Goal: Navigation & Orientation: Find specific page/section

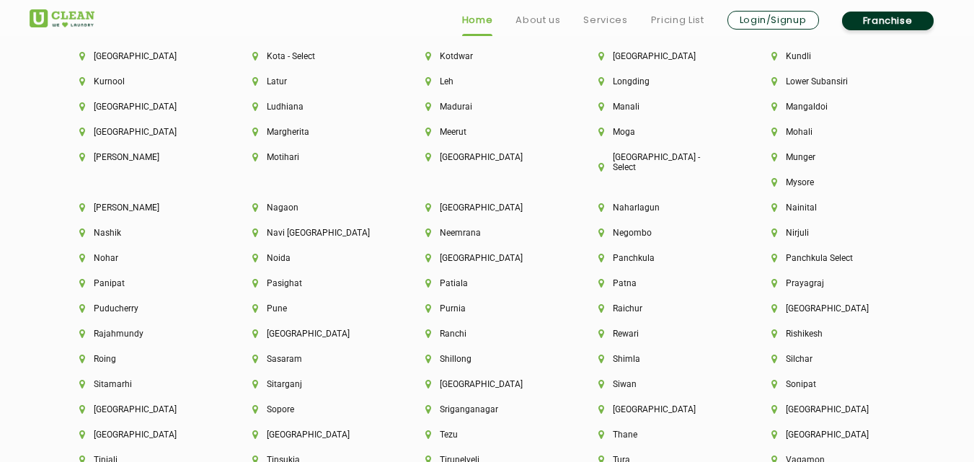
scroll to position [4096, 0]
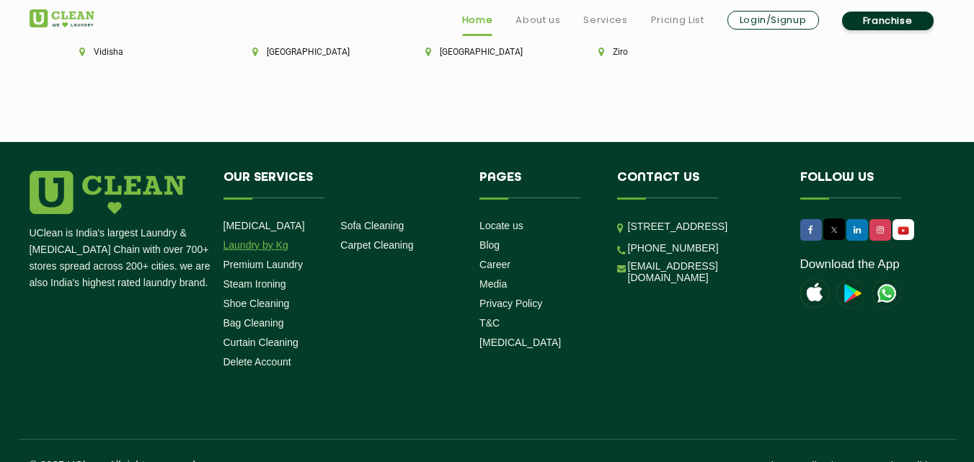
click at [251, 239] on link "Laundry by Kg" at bounding box center [256, 245] width 65 height 12
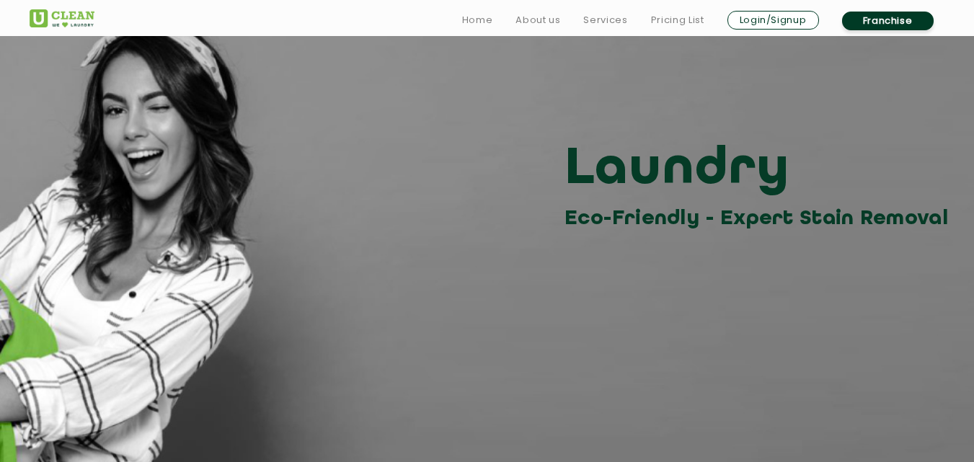
scroll to position [2465, 0]
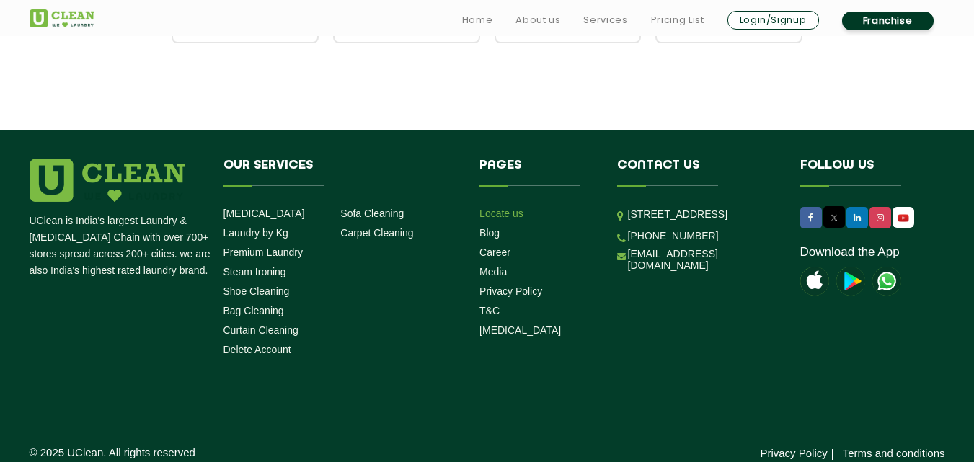
click at [520, 208] on link "Locate us" at bounding box center [501, 214] width 44 height 12
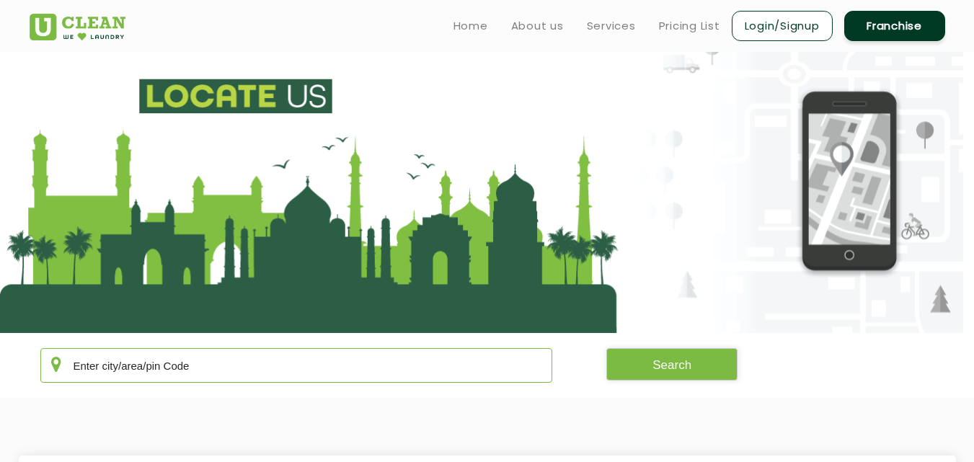
click at [216, 374] on input "text" at bounding box center [296, 365] width 513 height 35
type input "gwalior"
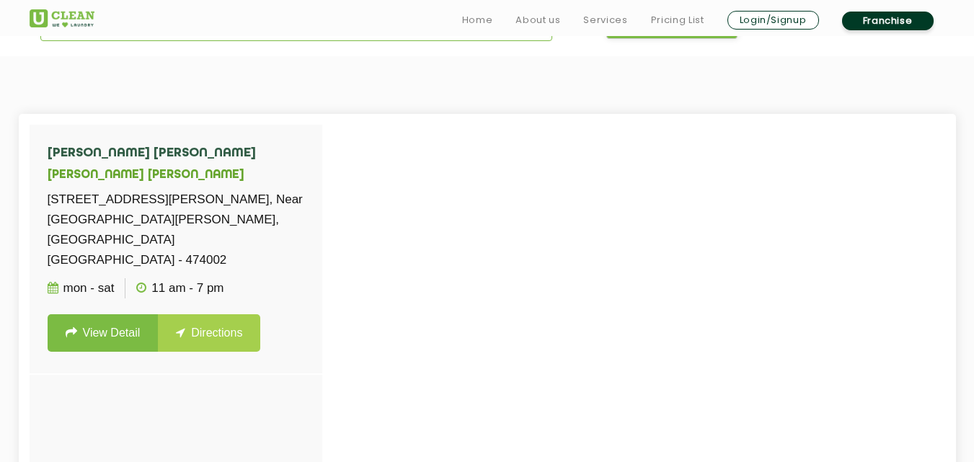
scroll to position [346, 0]
